Goal: Information Seeking & Learning: Check status

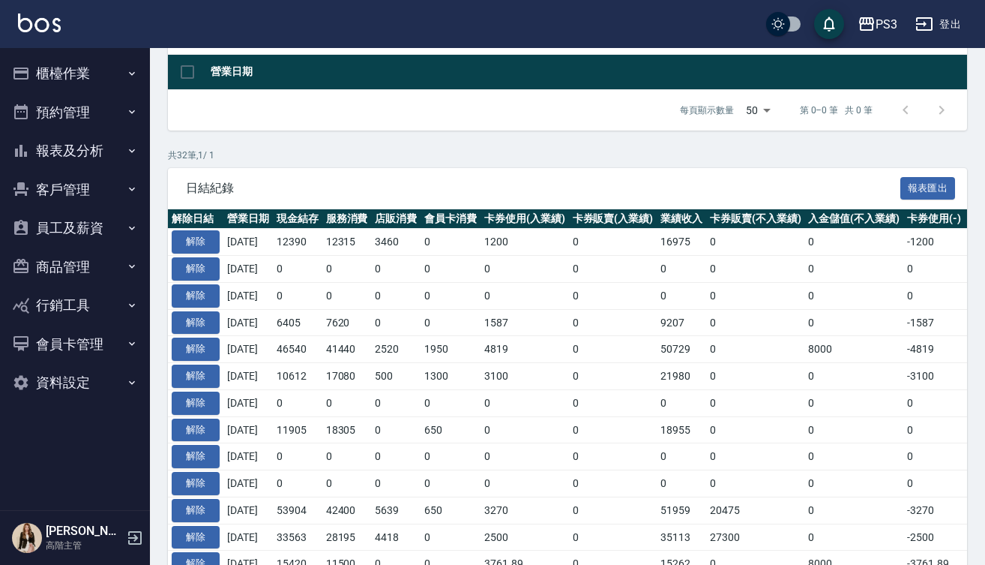
scroll to position [0, 3]
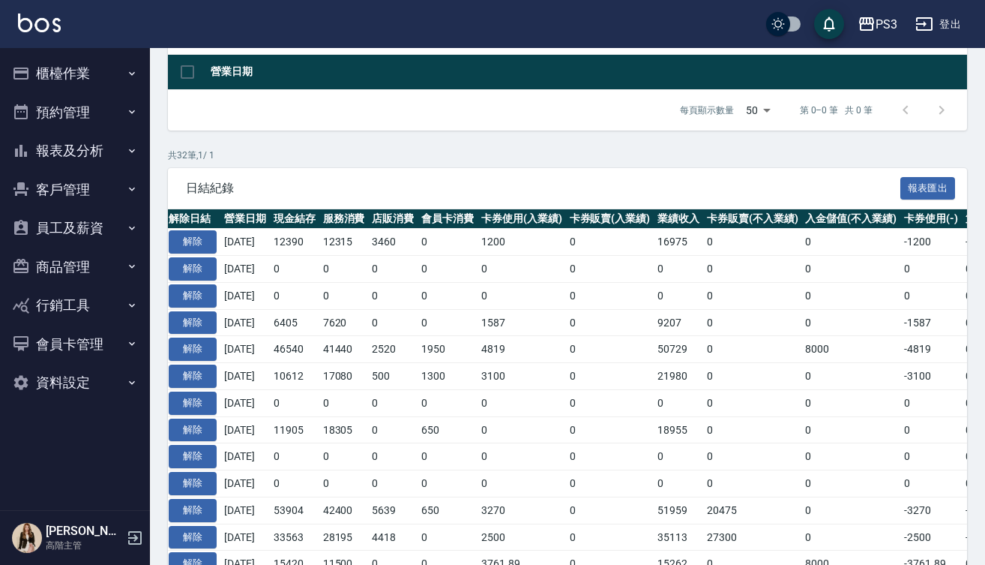
click at [81, 150] on button "報表及分析" at bounding box center [75, 150] width 138 height 39
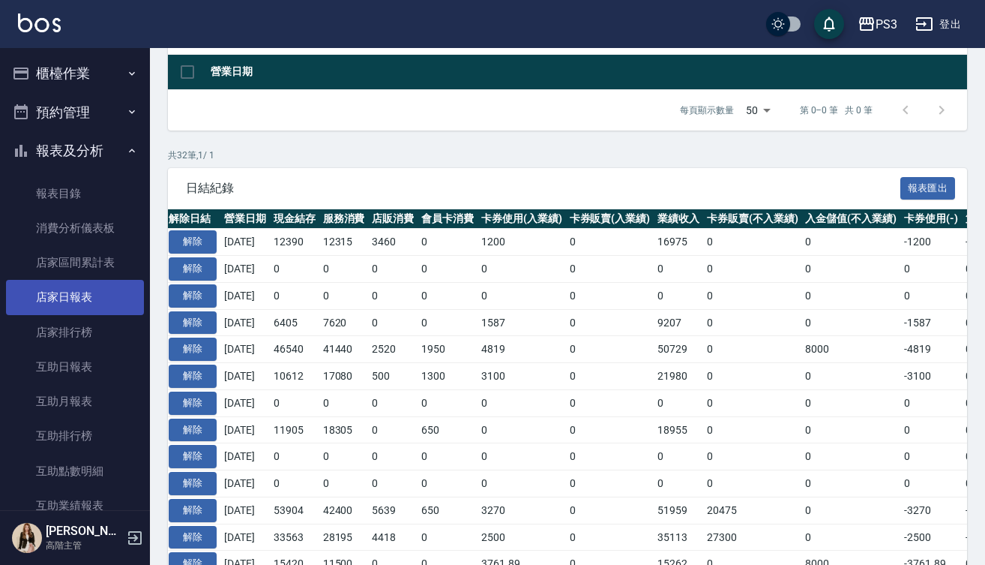
click at [100, 303] on link "店家日報表" at bounding box center [75, 297] width 138 height 34
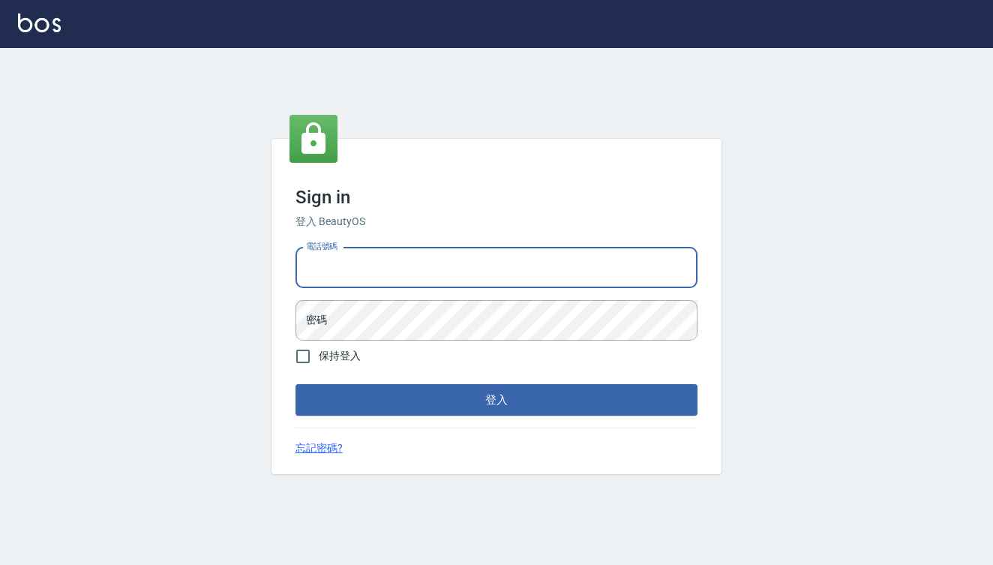
type input "0909291021"
click at [496, 400] on button "登入" at bounding box center [496, 399] width 402 height 31
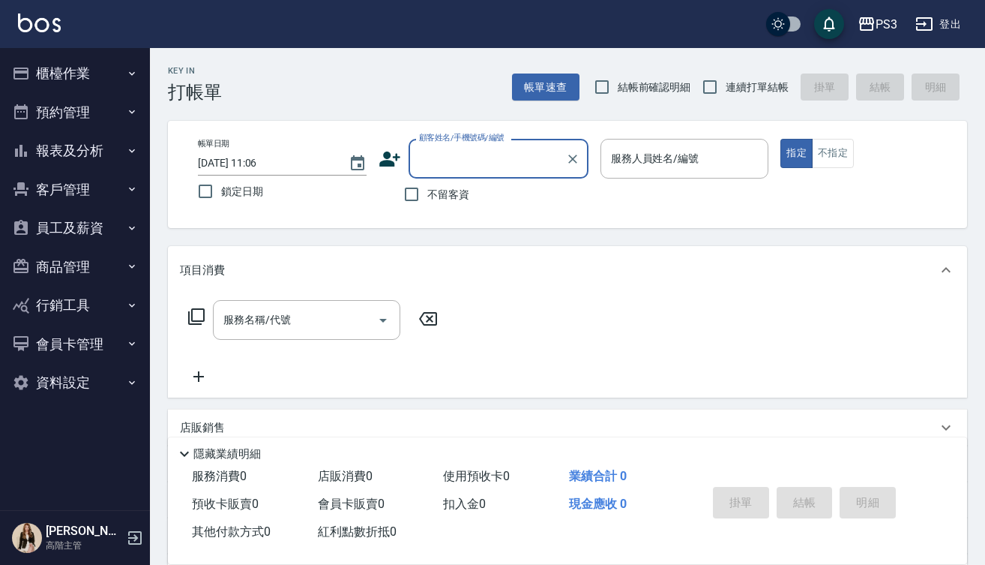
click at [73, 147] on button "報表及分析" at bounding box center [75, 150] width 138 height 39
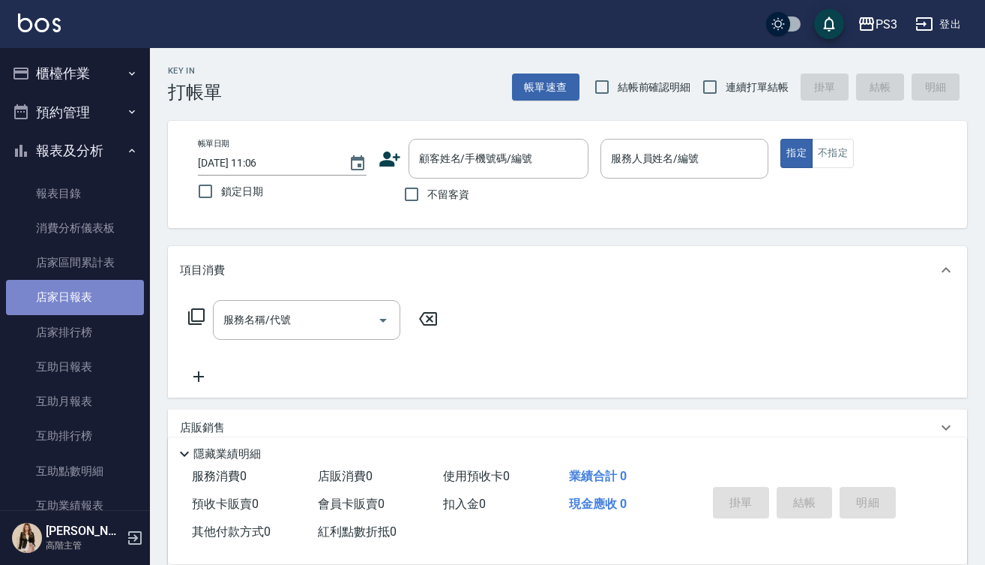
click at [81, 297] on link "店家日報表" at bounding box center [75, 297] width 138 height 34
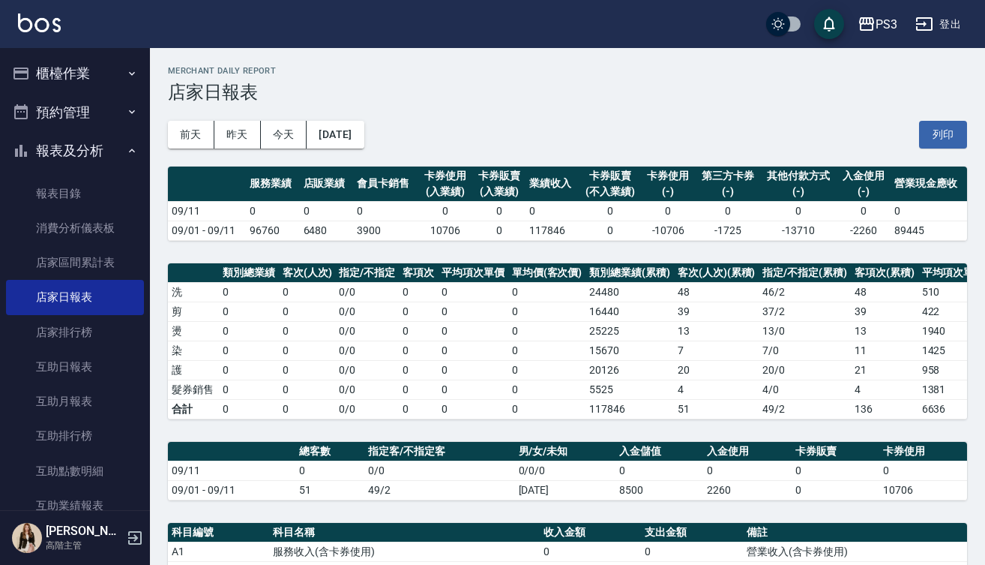
scroll to position [432, 0]
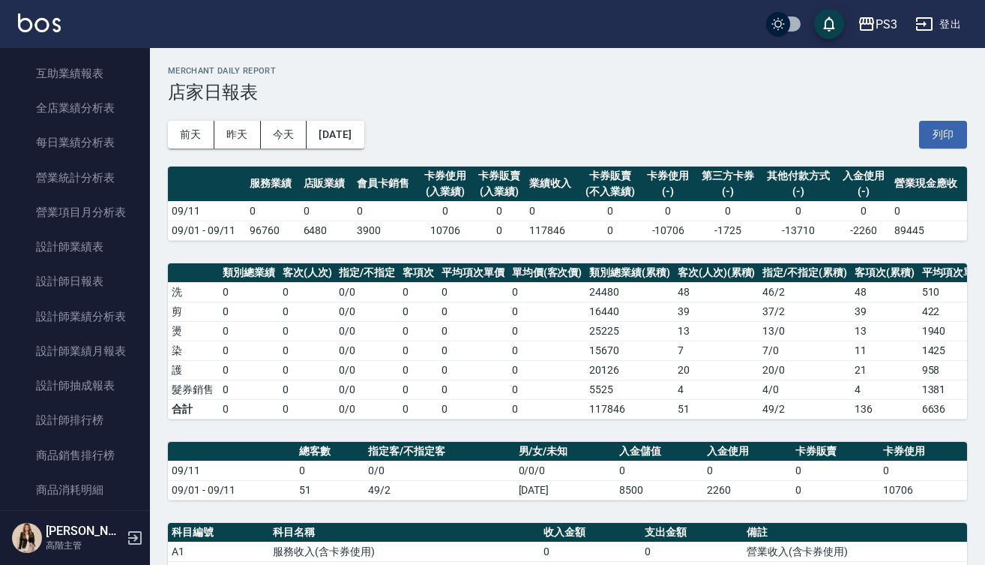
click at [590, 306] on td "16440" at bounding box center [630, 310] width 88 height 19
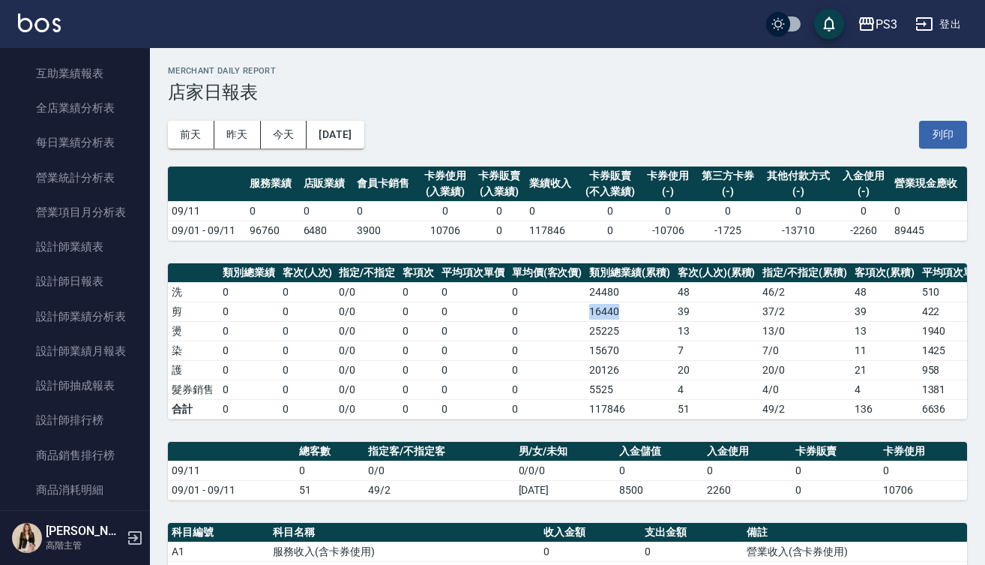
click at [590, 306] on td "16440" at bounding box center [630, 310] width 88 height 19
